Goal: Transaction & Acquisition: Obtain resource

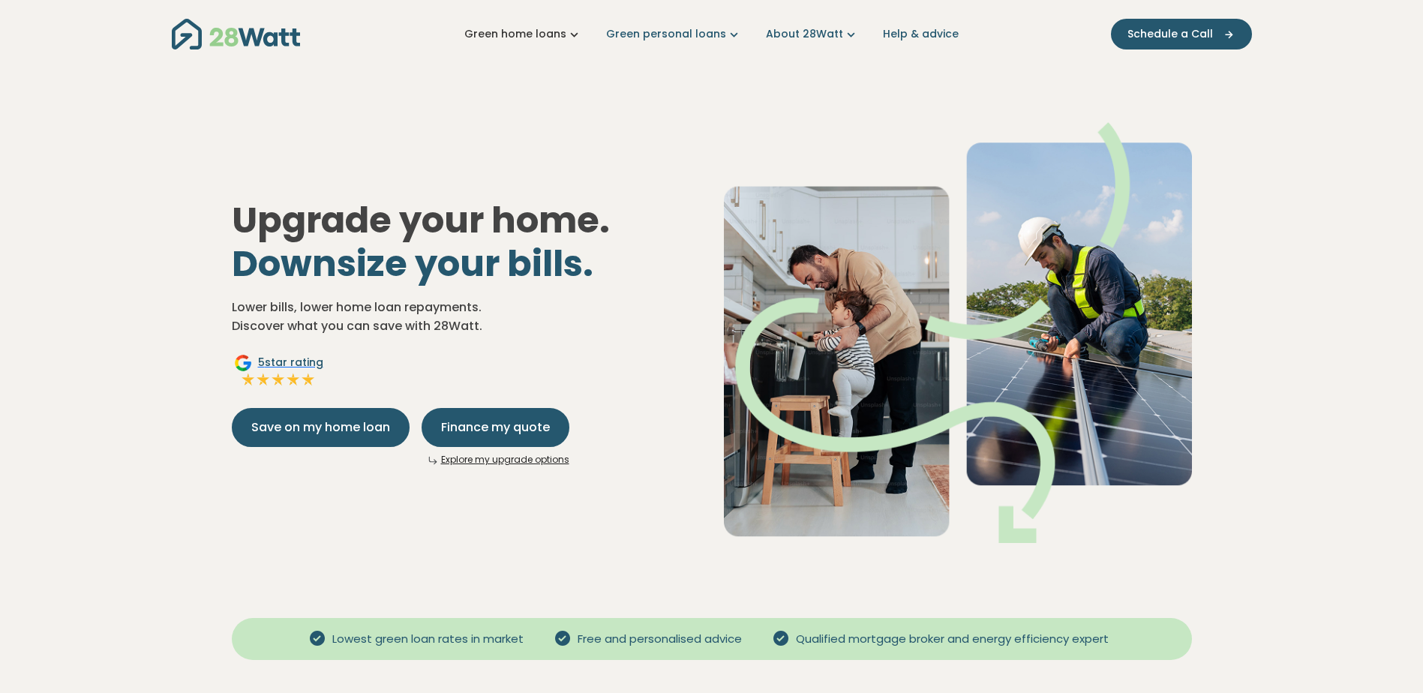
click at [536, 35] on link "Green home loans" at bounding box center [523, 34] width 118 height 16
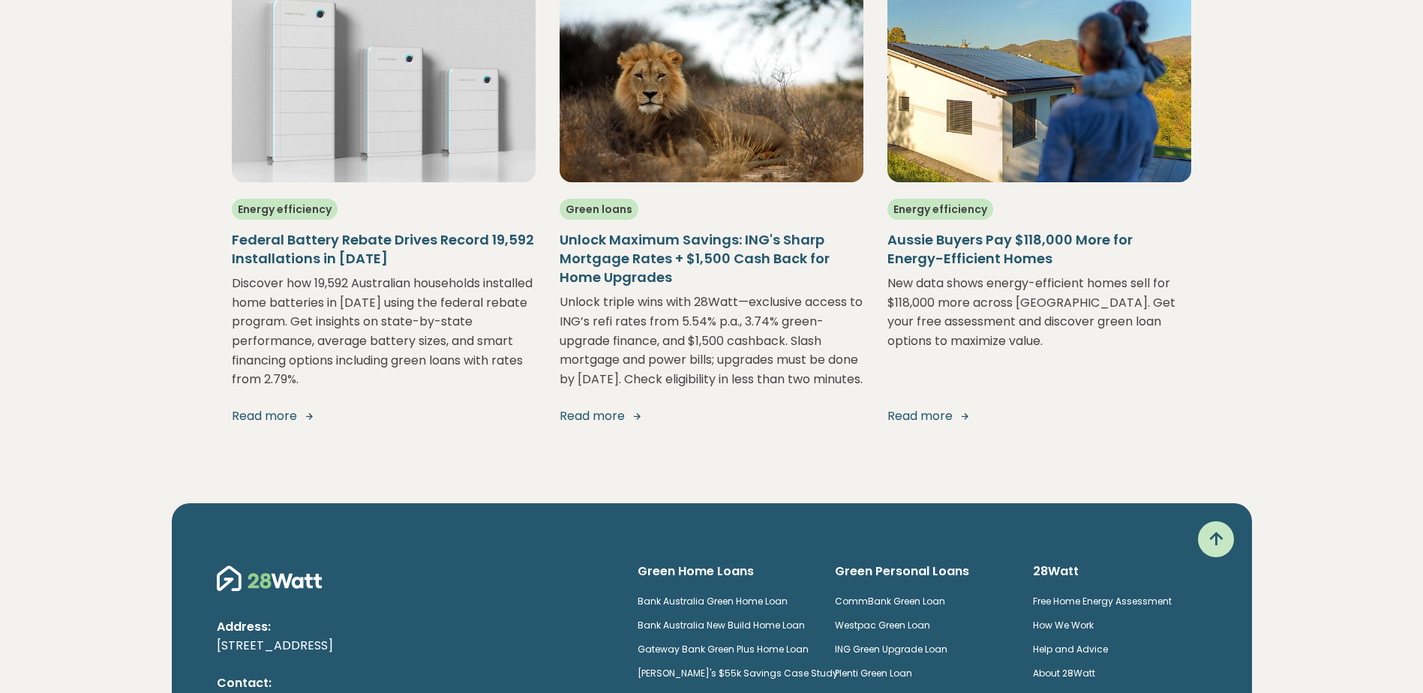
scroll to position [2700, 0]
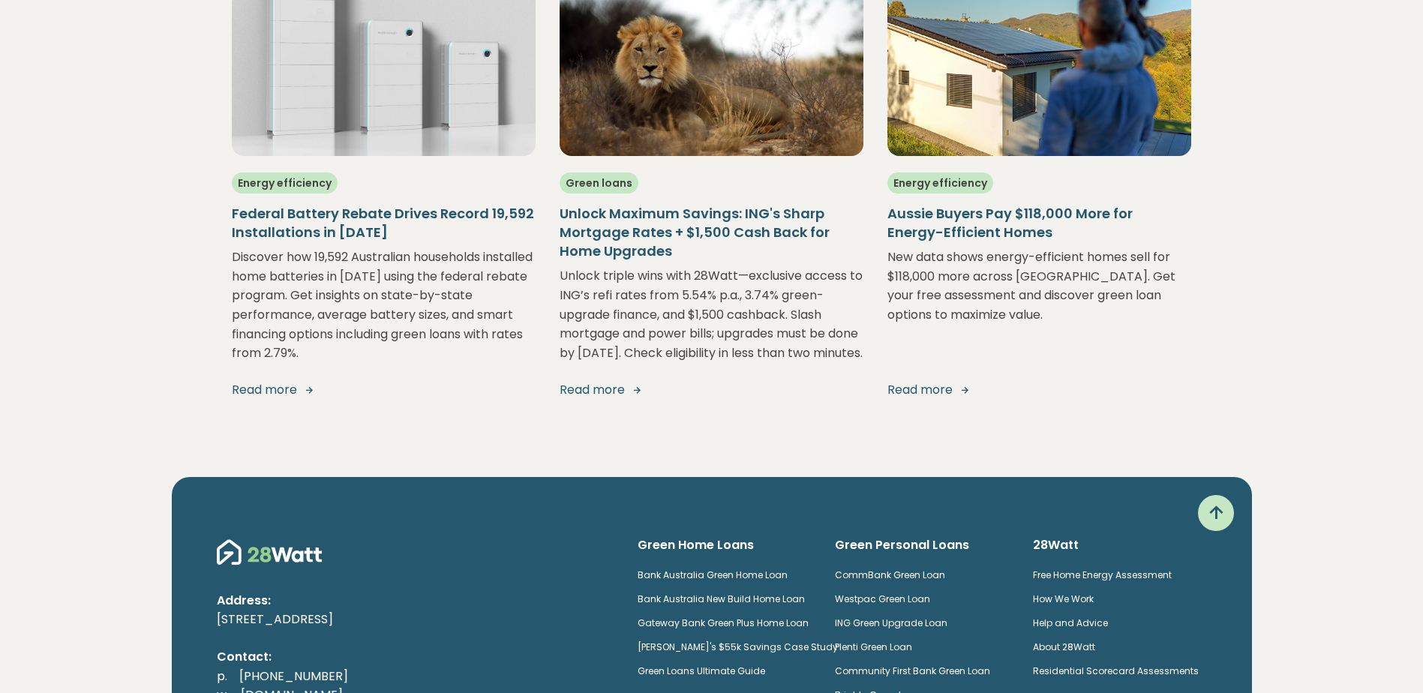
click at [245, 399] on link "Read more" at bounding box center [384, 390] width 304 height 18
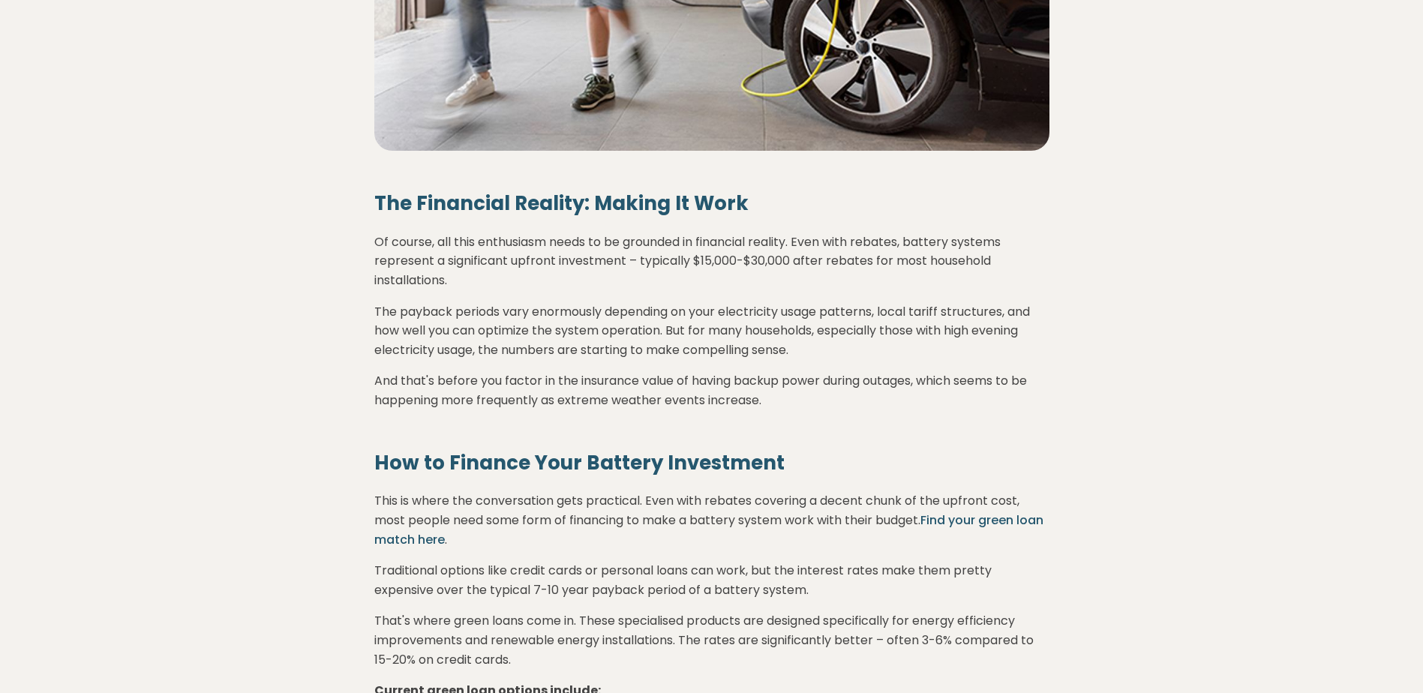
scroll to position [4950, 0]
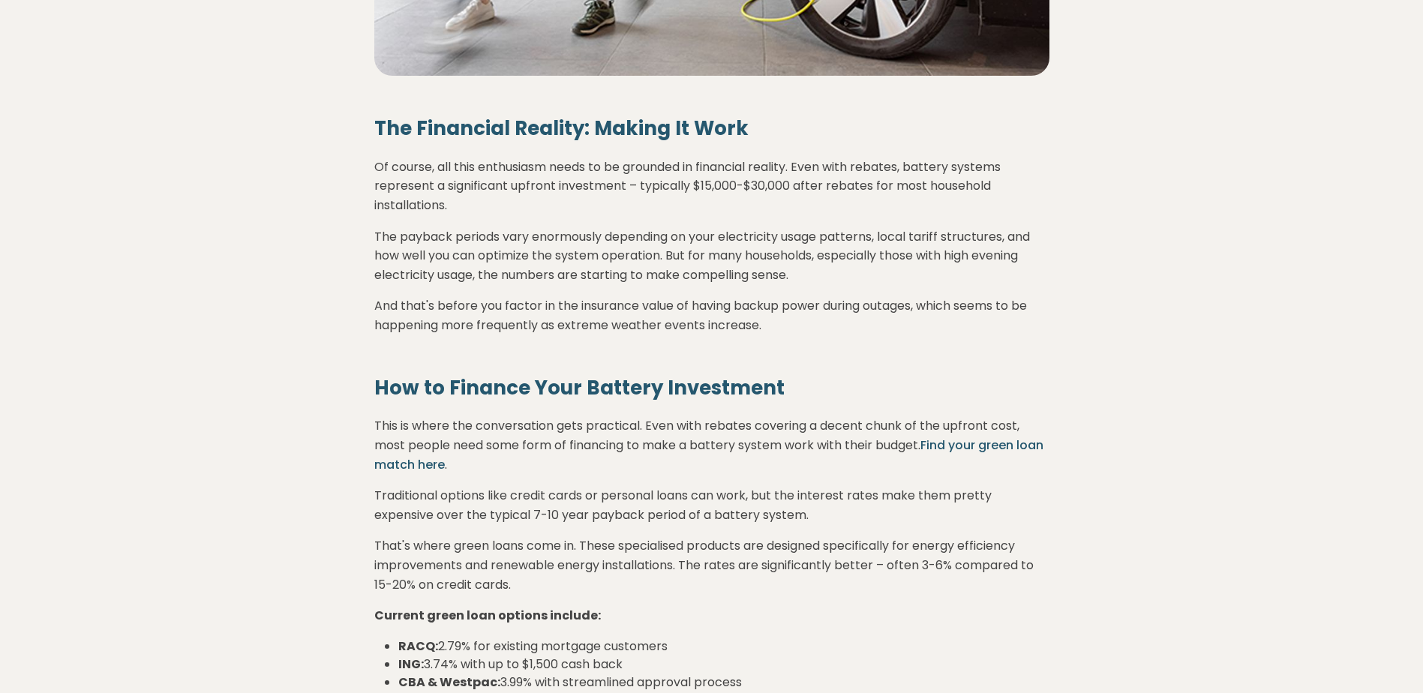
click at [434, 467] on link "Find your green loan match here" at bounding box center [708, 455] width 669 height 37
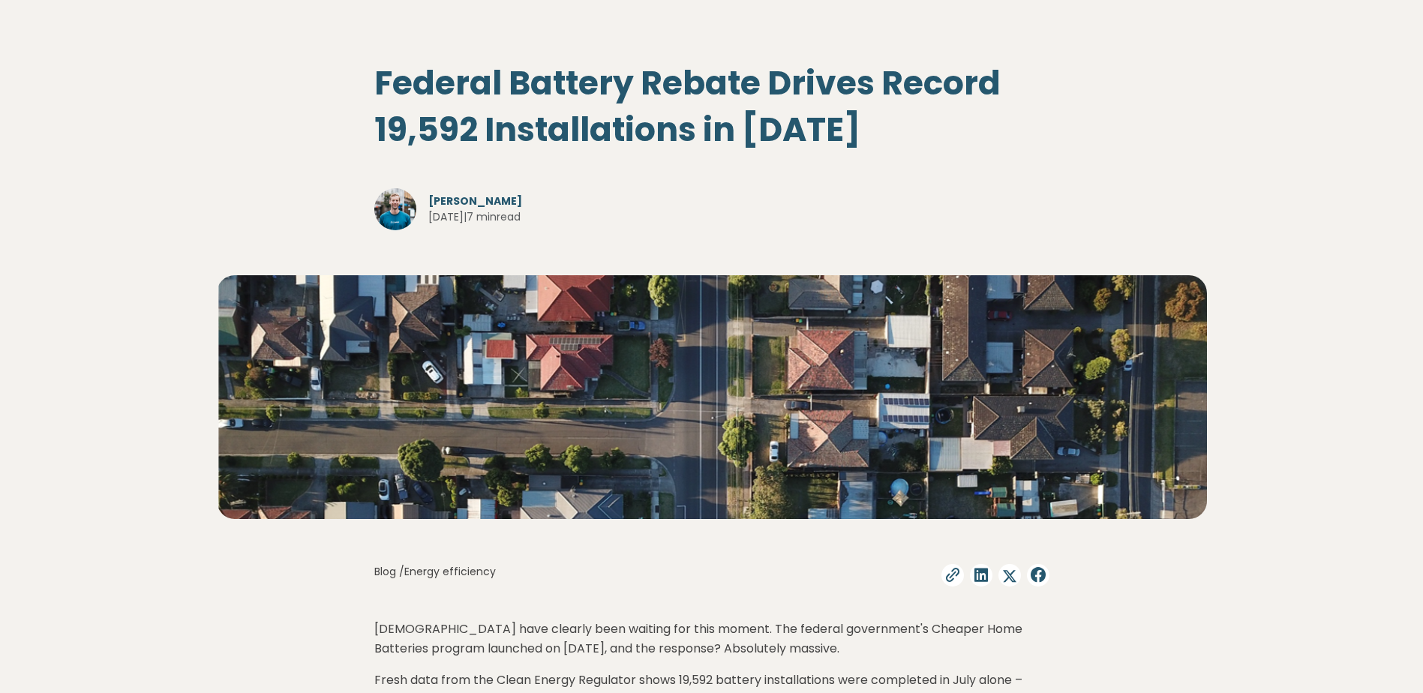
scroll to position [0, 0]
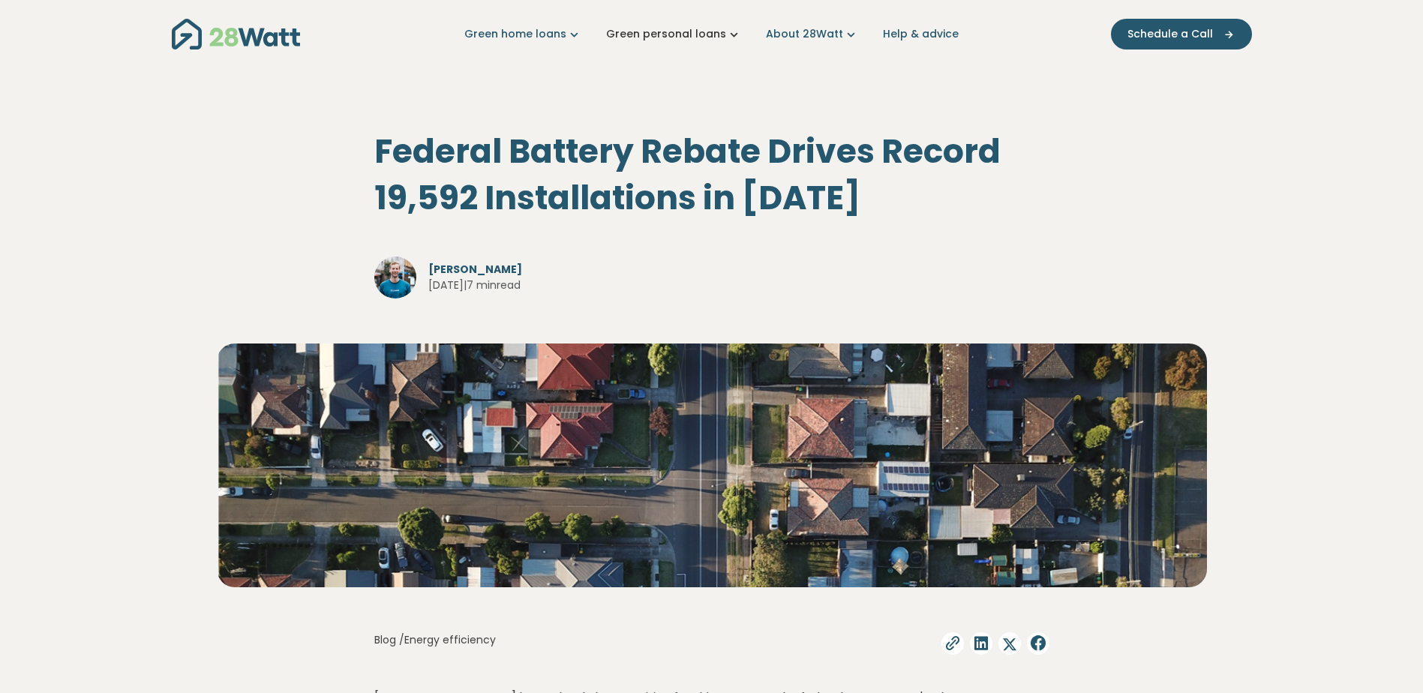
click at [671, 41] on link "Green personal loans" at bounding box center [674, 34] width 136 height 16
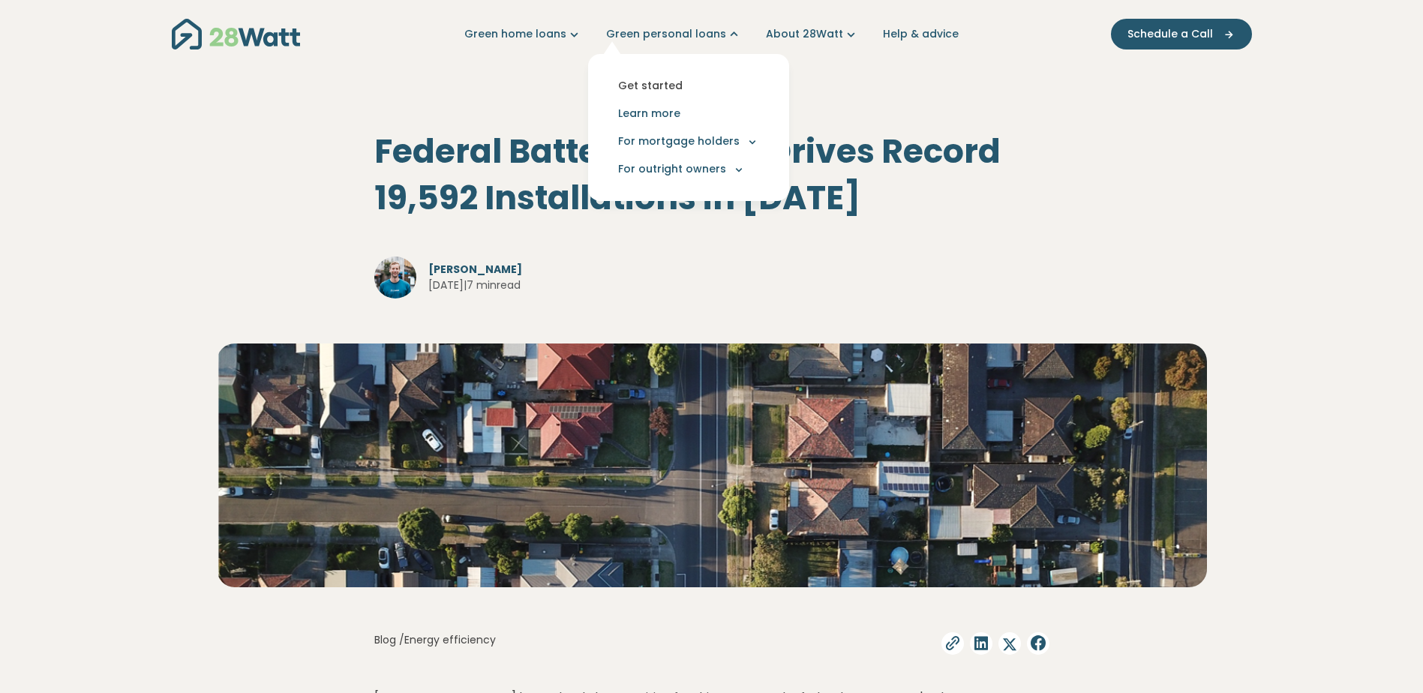
click at [665, 83] on link "Get started" at bounding box center [688, 86] width 177 height 28
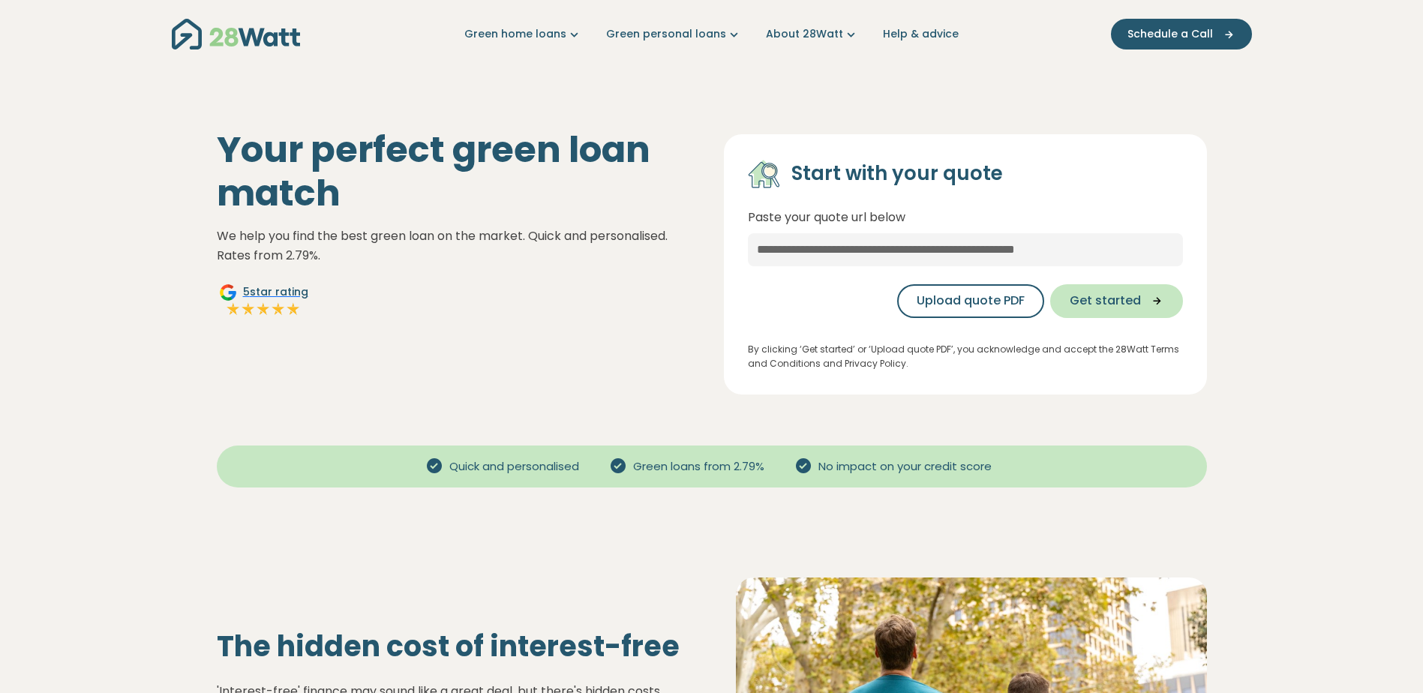
click at [1141, 302] on icon "button" at bounding box center [1152, 301] width 23 height 14
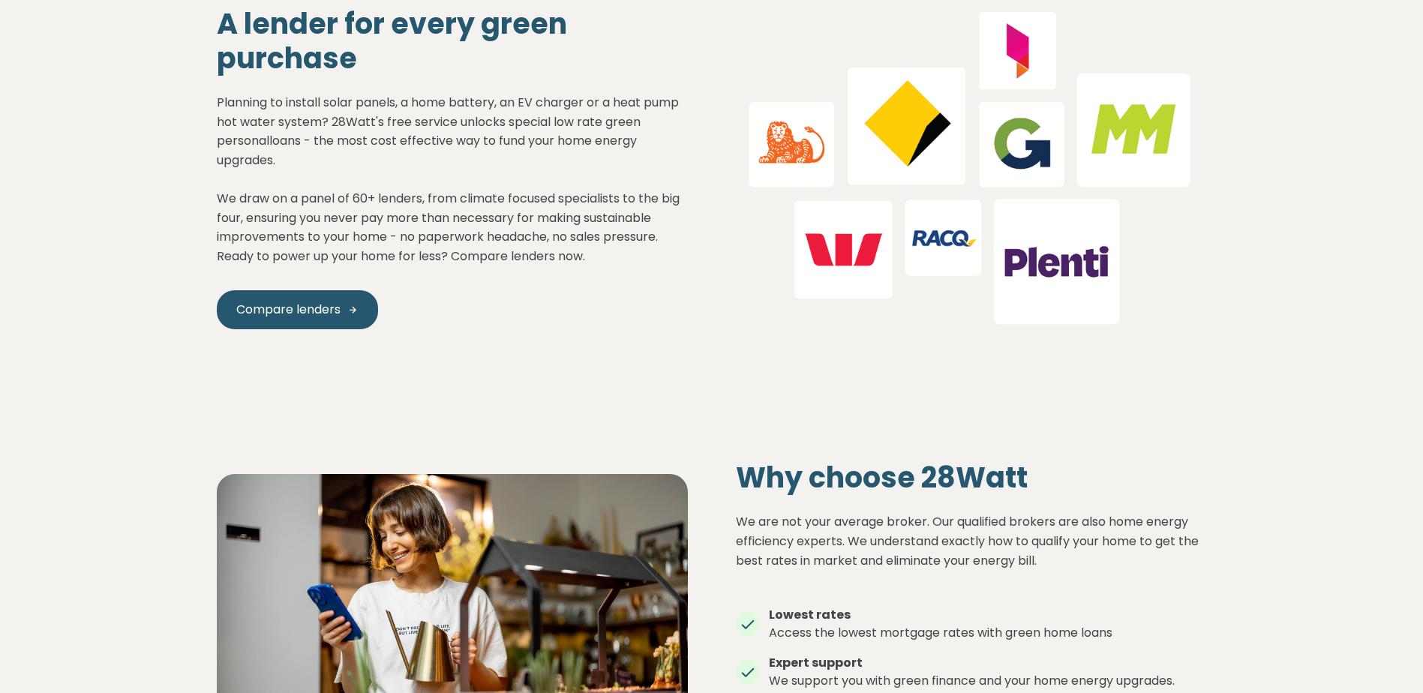
scroll to position [1575, 0]
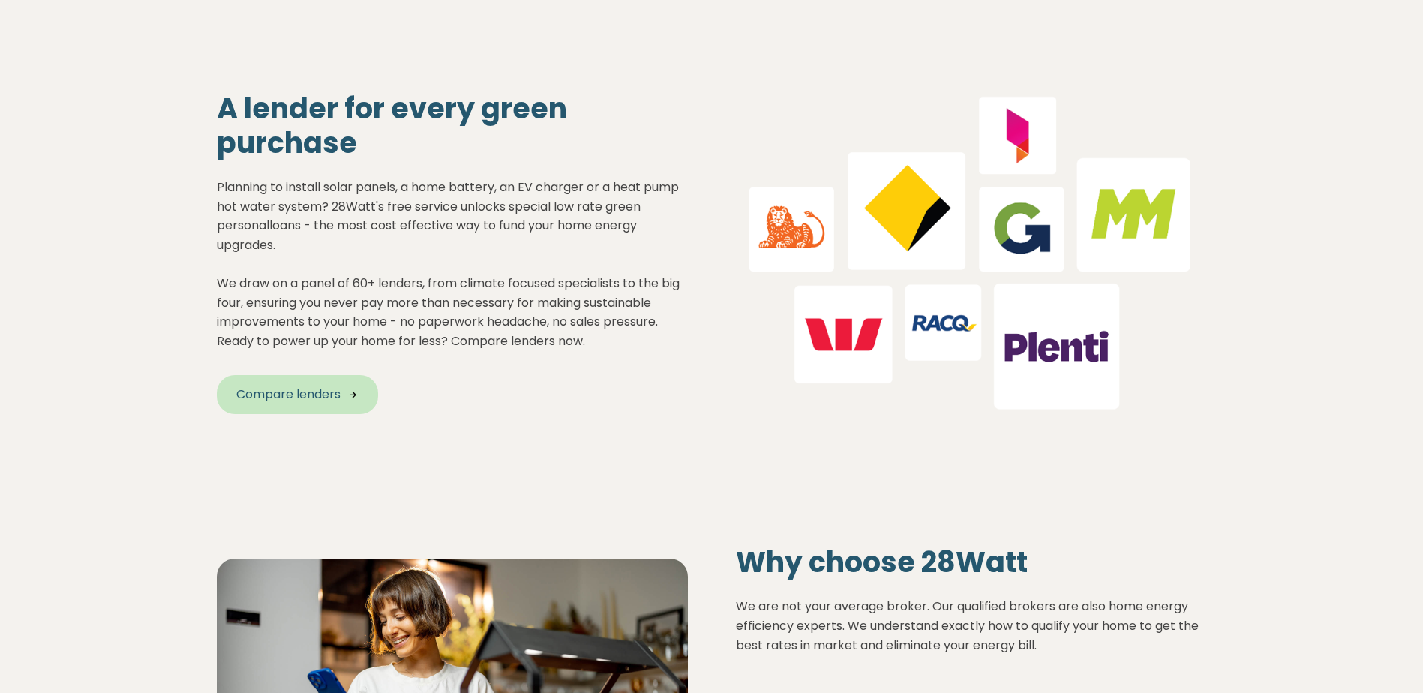
click at [311, 391] on span "Compare lenders" at bounding box center [288, 395] width 104 height 18
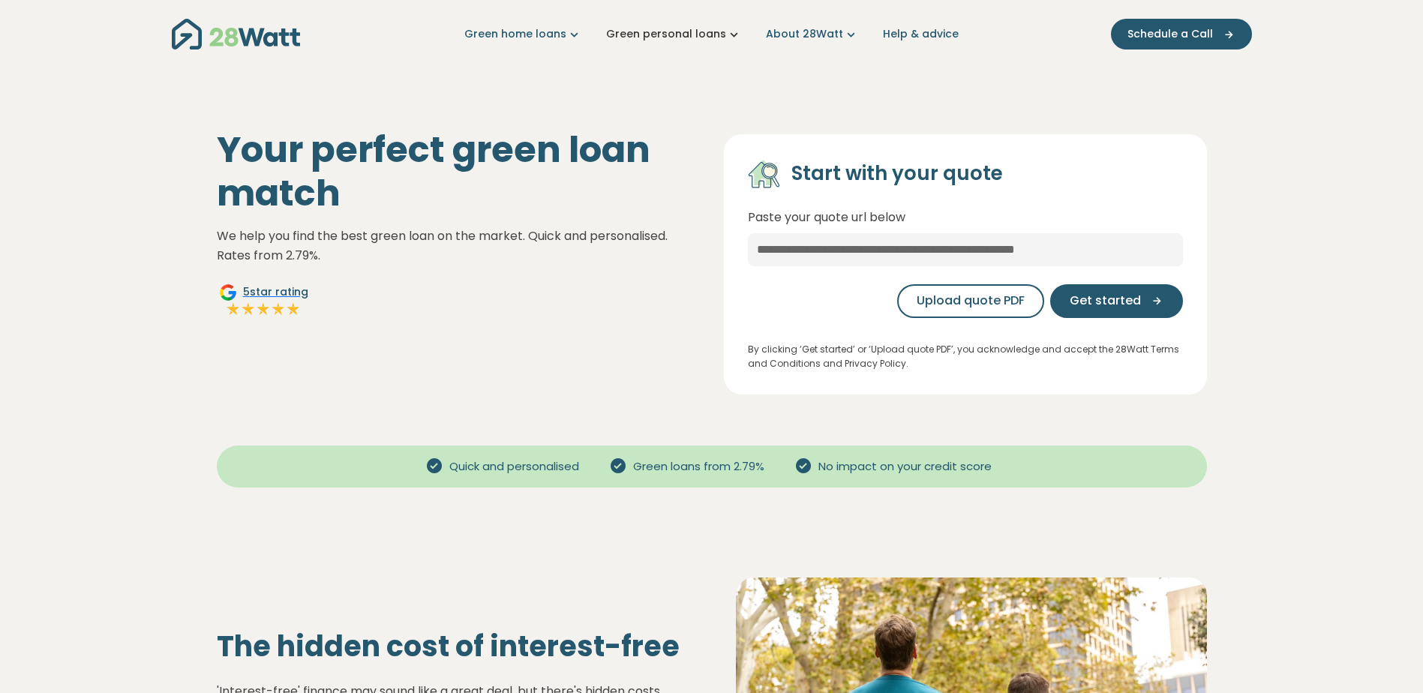
click at [683, 33] on link "Green personal loans" at bounding box center [674, 34] width 136 height 16
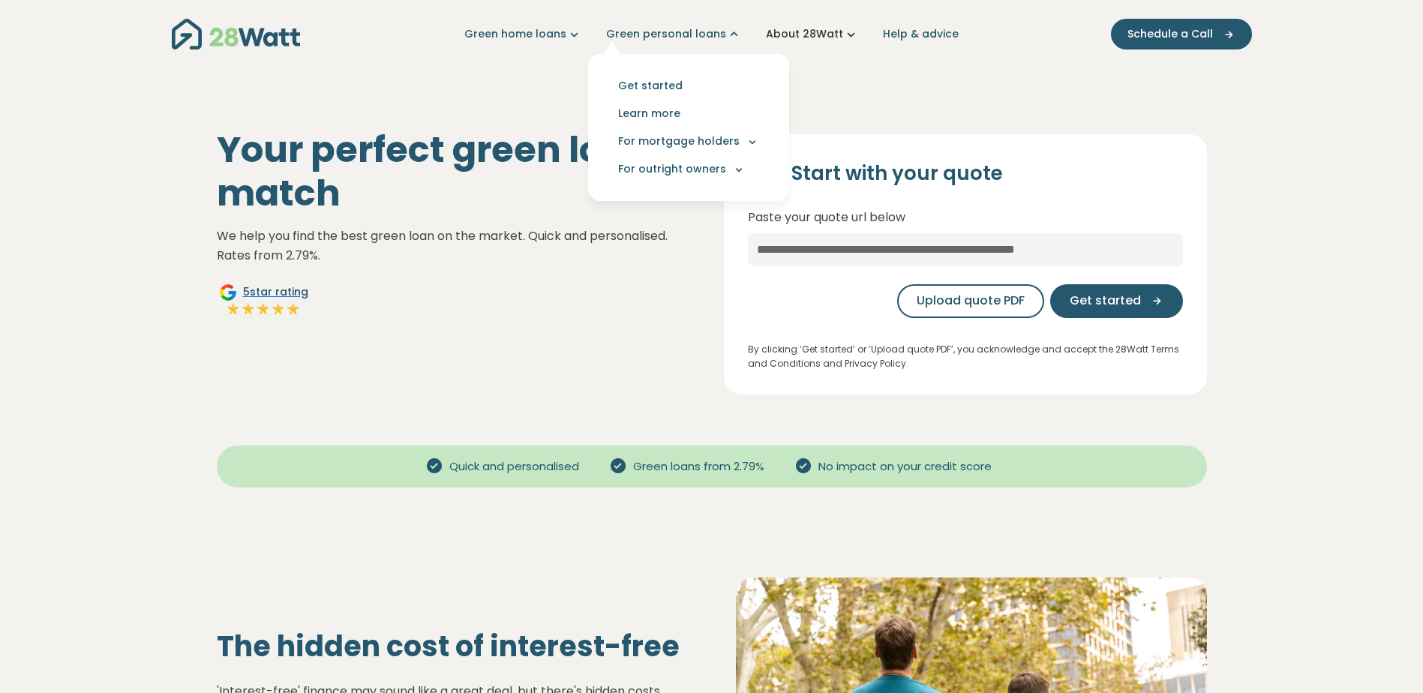
click at [801, 33] on link "About 28Watt" at bounding box center [812, 34] width 93 height 16
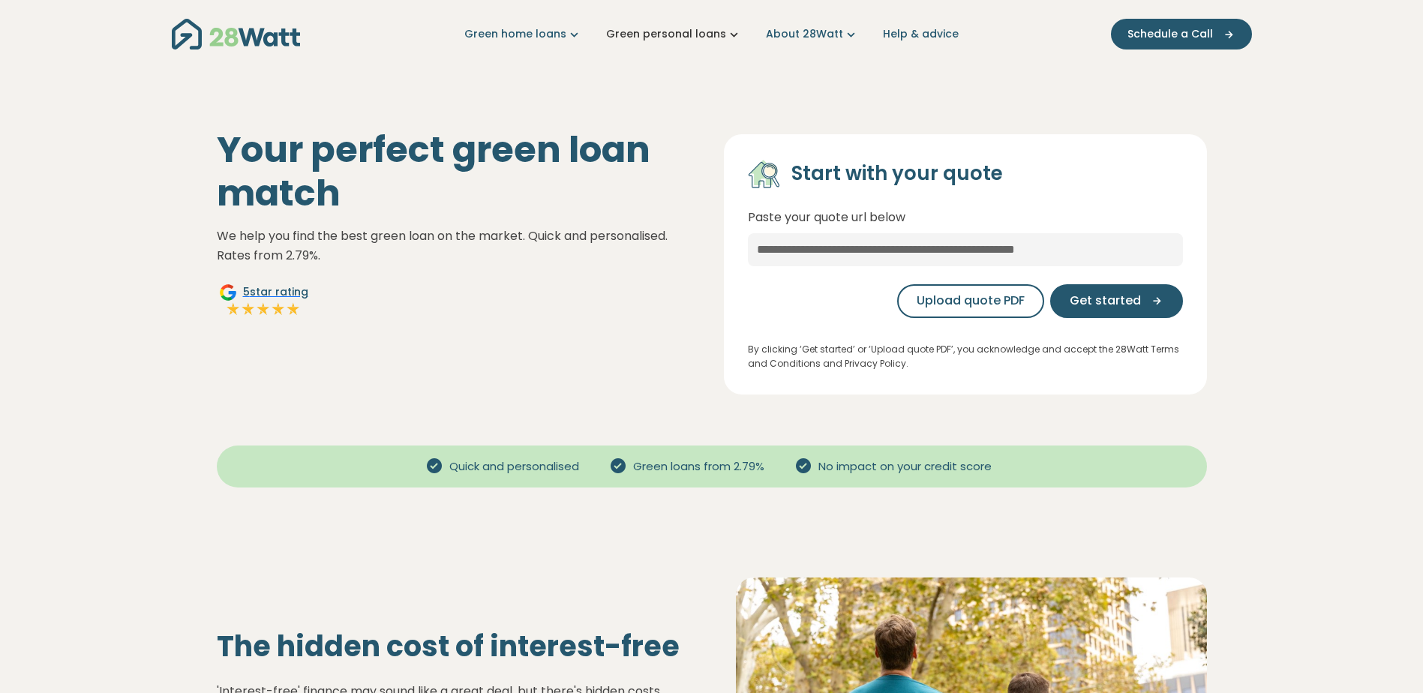
click at [669, 37] on link "Green personal loans" at bounding box center [674, 34] width 136 height 16
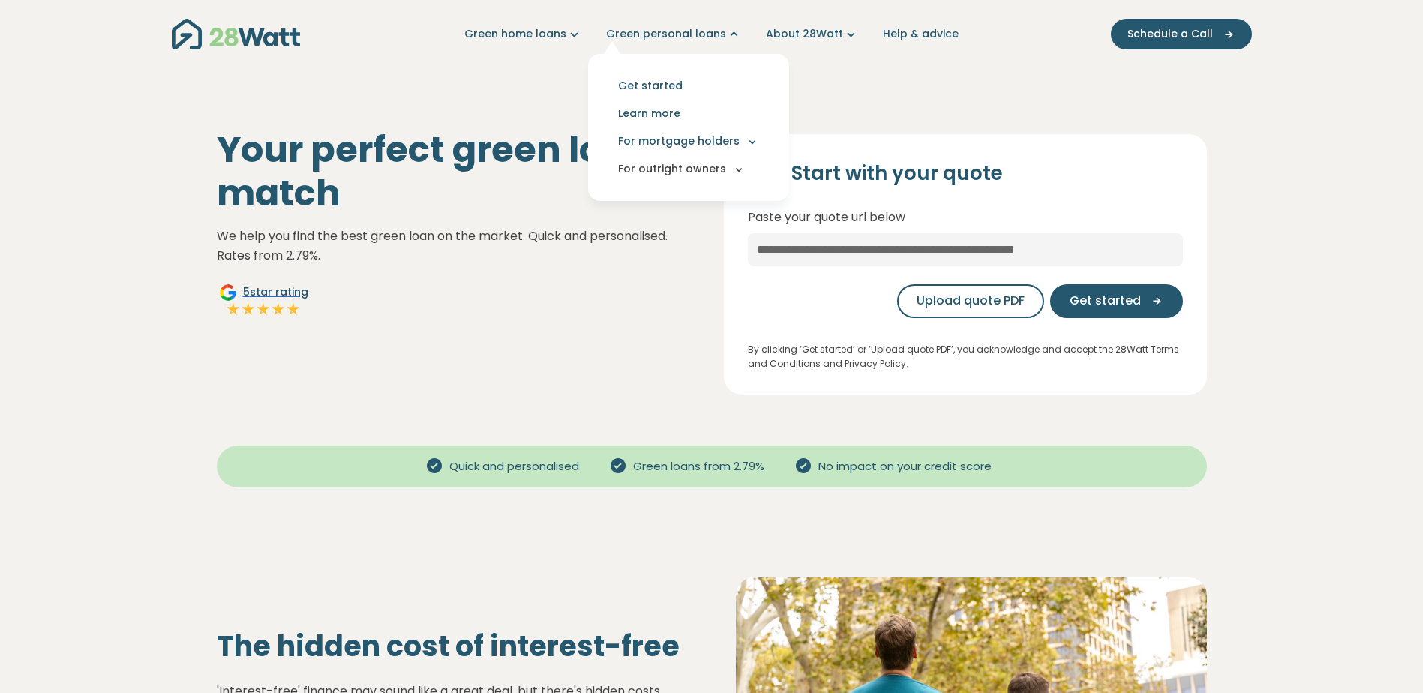
click at [682, 169] on button "For outright owners" at bounding box center [688, 169] width 177 height 28
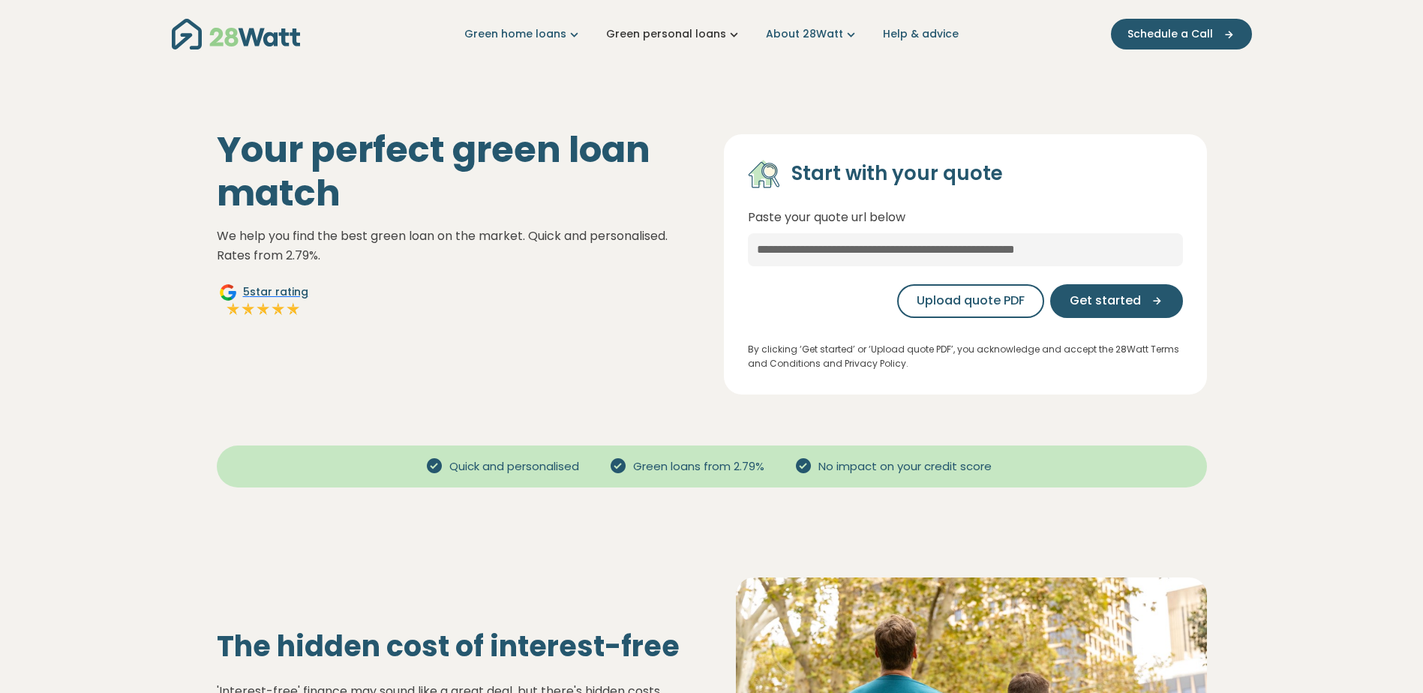
click at [673, 31] on link "Green personal loans" at bounding box center [674, 34] width 136 height 16
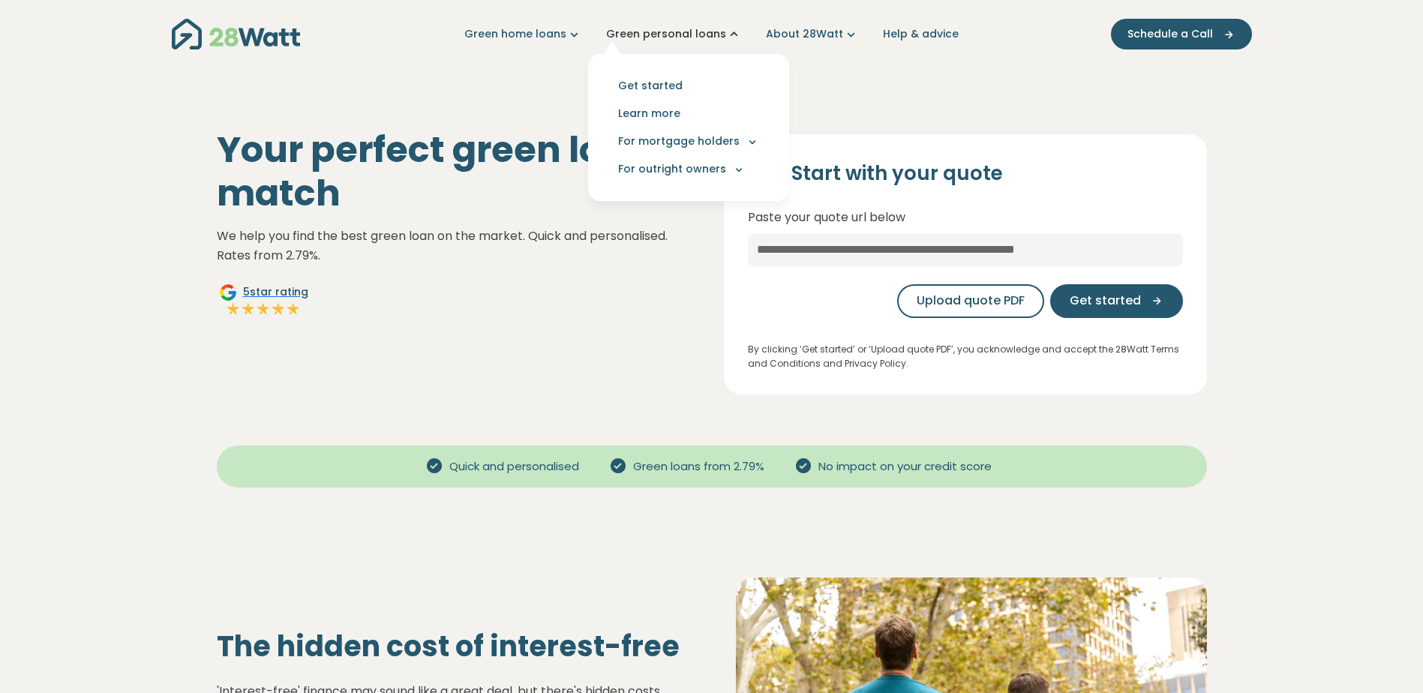
click at [673, 31] on link "Green personal loans" at bounding box center [674, 34] width 136 height 16
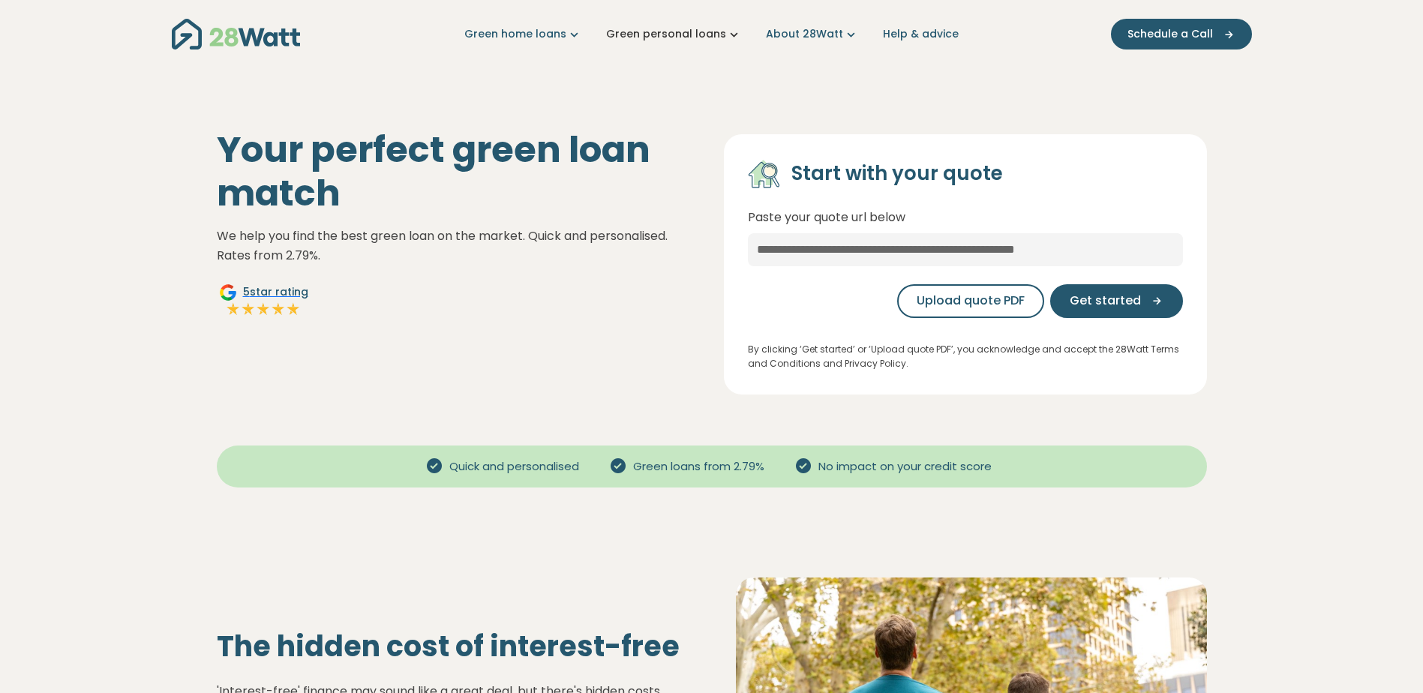
click at [673, 31] on link "Green personal loans" at bounding box center [674, 34] width 136 height 16
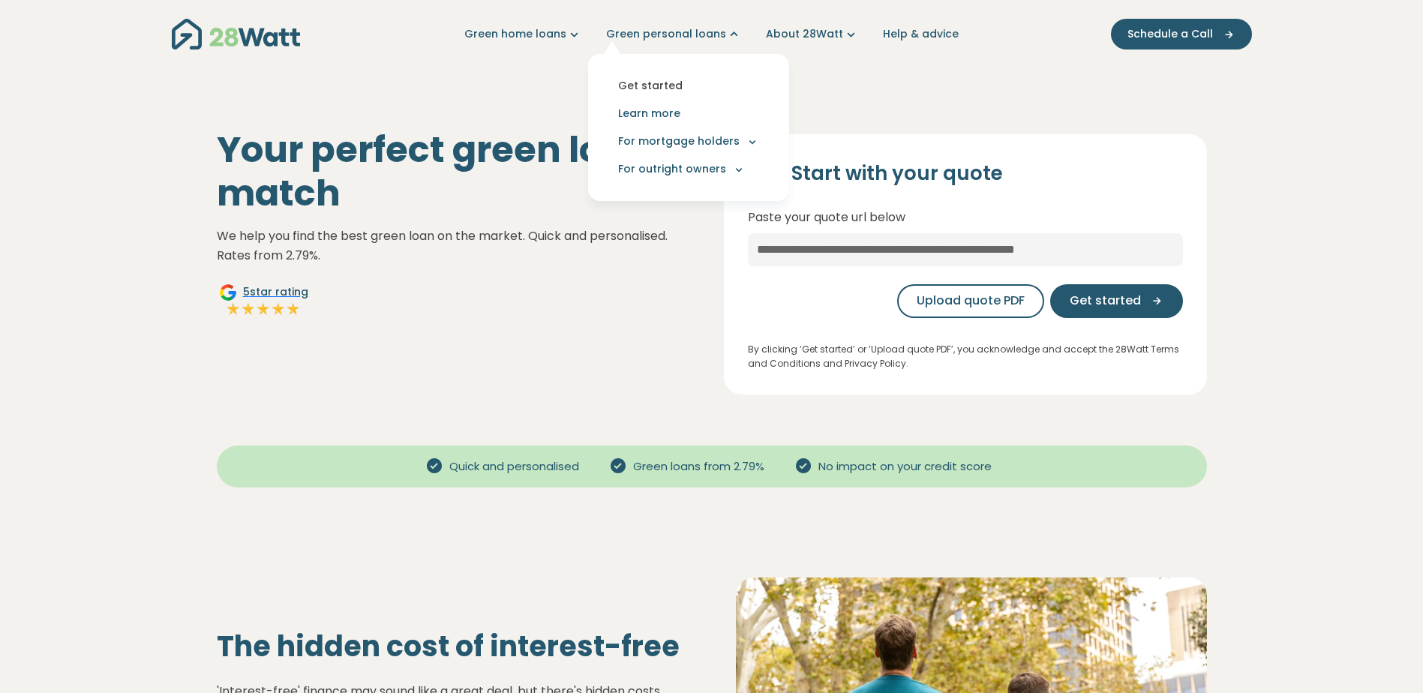
click at [659, 82] on link "Get started" at bounding box center [688, 86] width 177 height 28
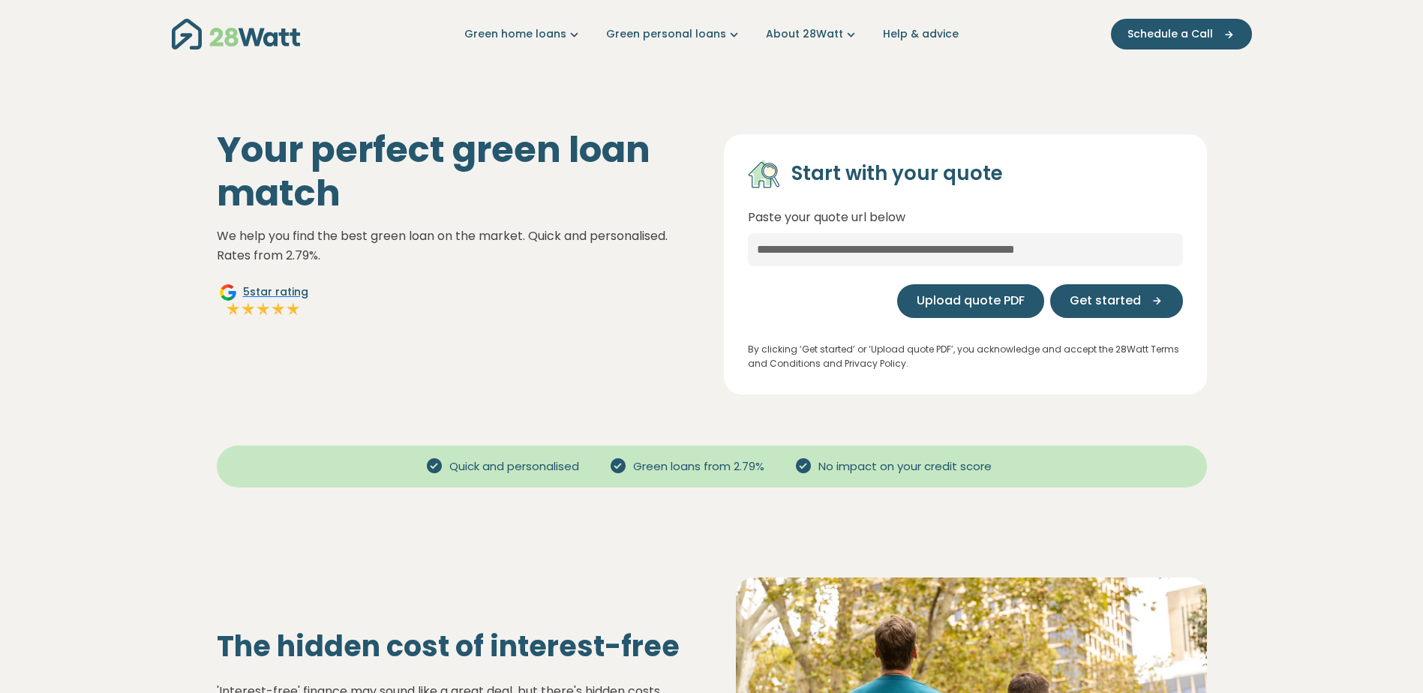
click at [979, 306] on span "Upload quote PDF" at bounding box center [971, 301] width 108 height 18
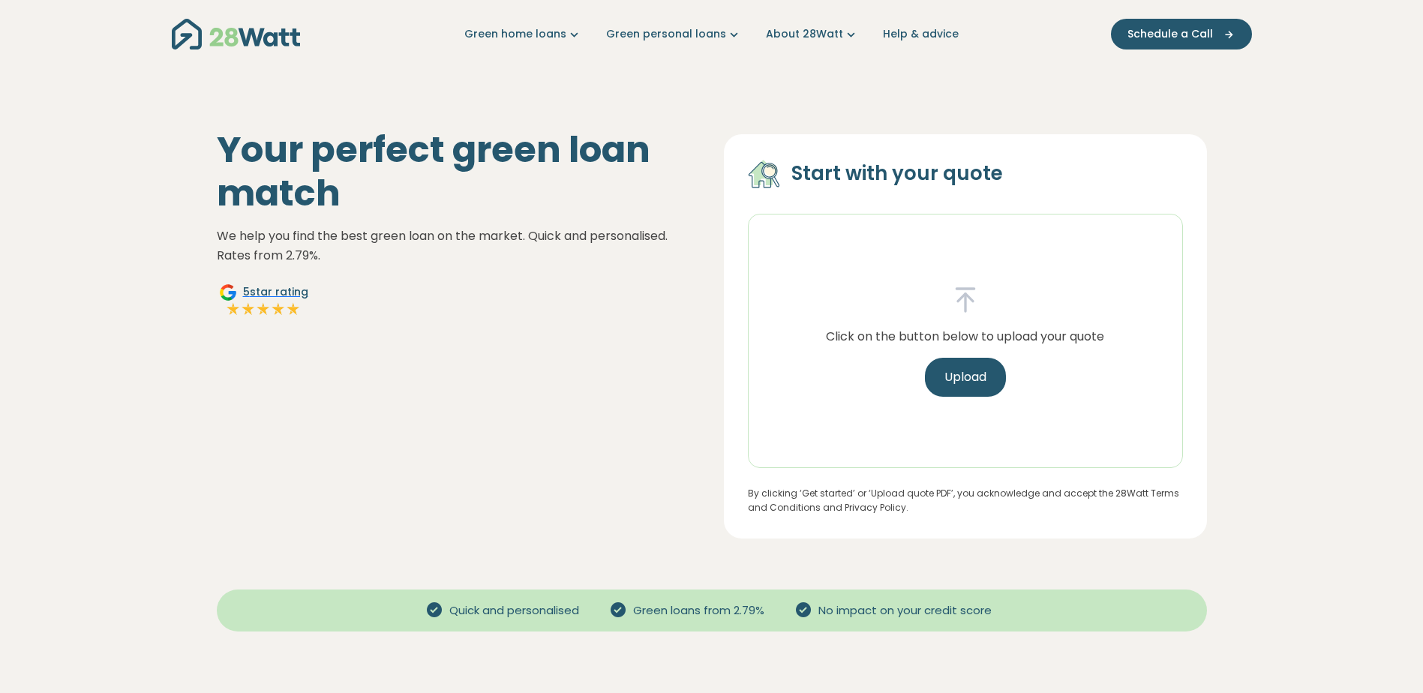
click at [905, 36] on link "Help & advice" at bounding box center [921, 34] width 76 height 16
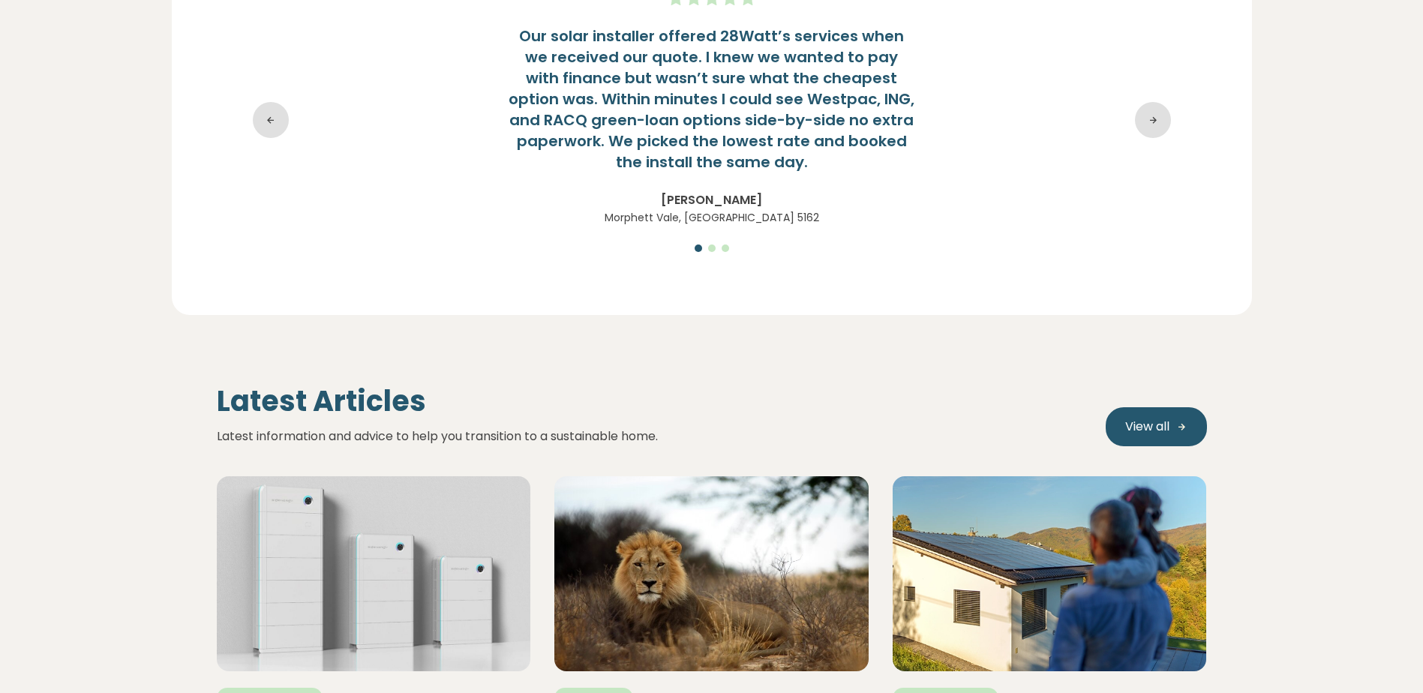
scroll to position [3375, 0]
